Goal: Task Accomplishment & Management: Manage account settings

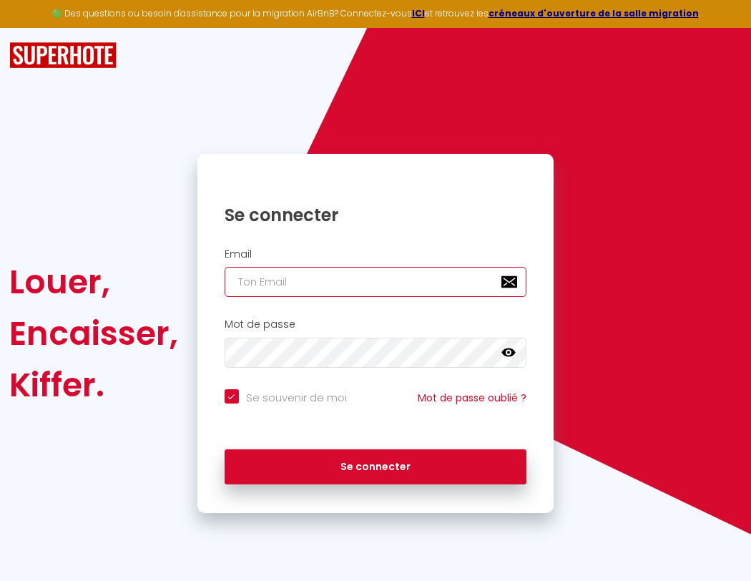
type input "s"
checkbox input "true"
type input "su"
checkbox input "true"
type input "sup"
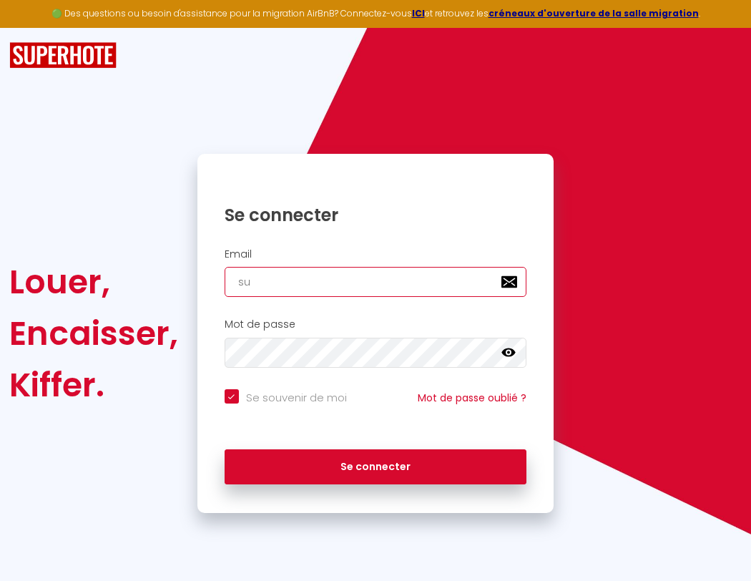
checkbox input "true"
type input "supe"
checkbox input "true"
type input "super"
checkbox input "true"
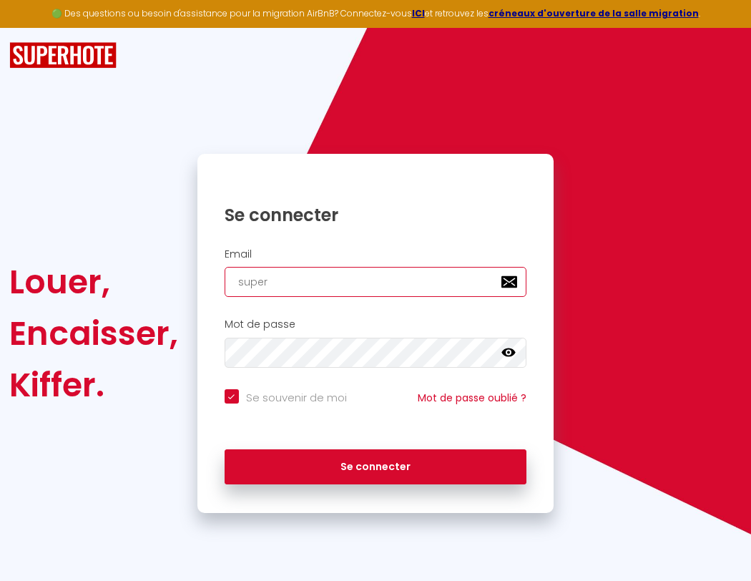
type input "superb"
checkbox input "true"
type input "superbo"
checkbox input "true"
type input "s"
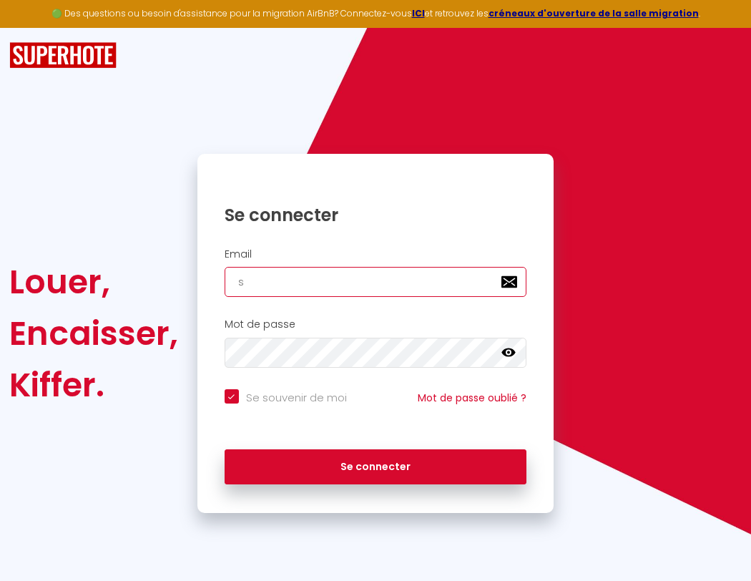
checkbox input "true"
type input "su"
checkbox input "true"
type input "superbord"
checkbox input "true"
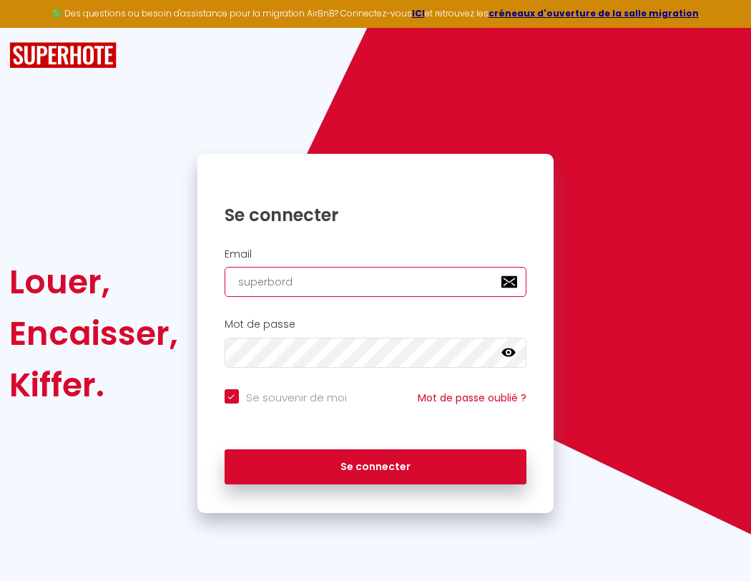
type input "sup"
checkbox input "true"
type input "supe"
checkbox input "true"
type input "super"
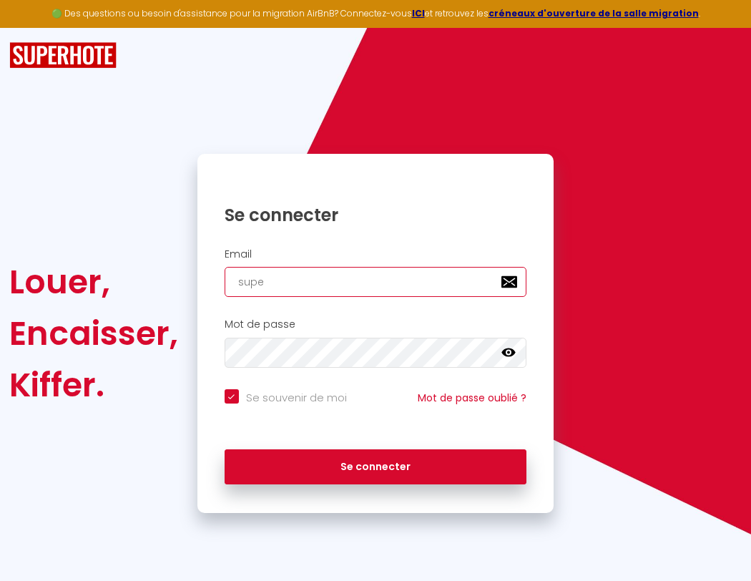
checkbox input "true"
type input "superb"
checkbox input "true"
type input "superbo"
checkbox input "true"
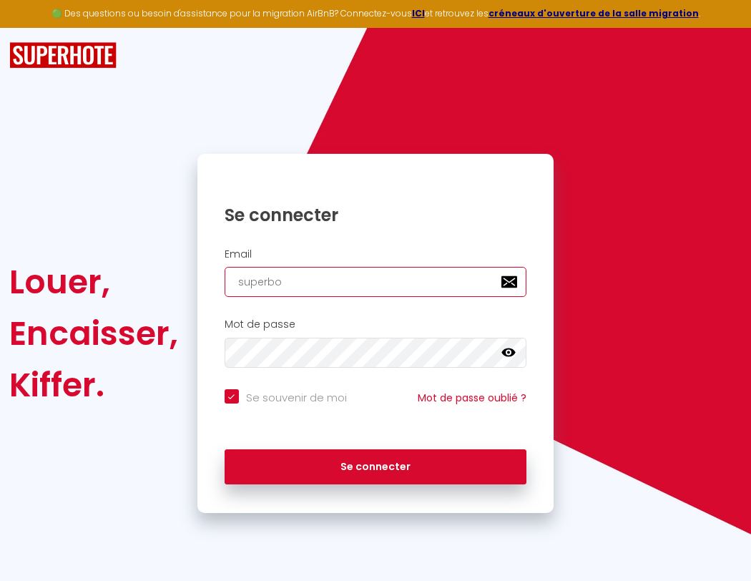
type input "s"
checkbox input "true"
type input "superbor"
checkbox input "true"
type input "superbord"
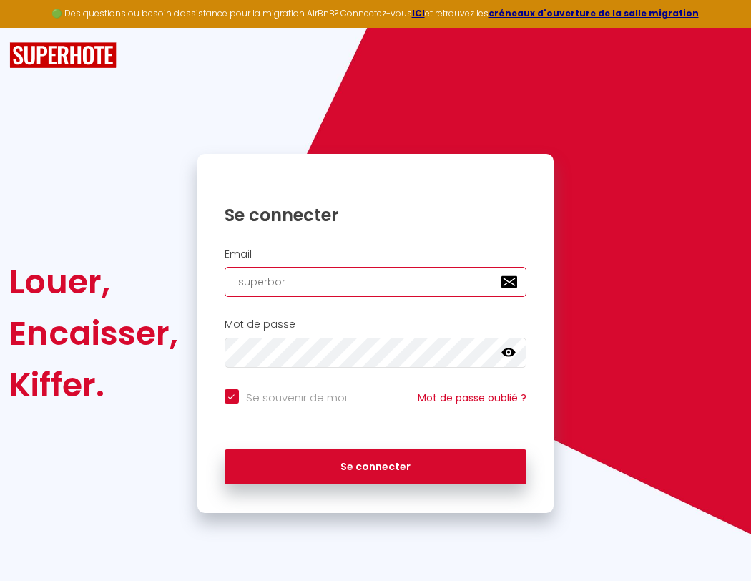
checkbox input "true"
type input "superborde"
checkbox input "true"
type input "superbordea"
checkbox input "true"
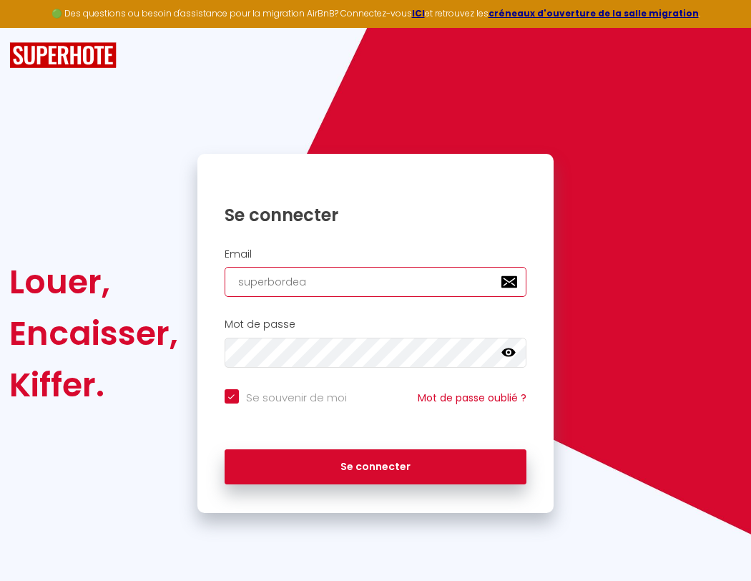
type input "superbordeau"
checkbox input "true"
type input "superbordeaux"
checkbox input "true"
